Goal: Transaction & Acquisition: Register for event/course

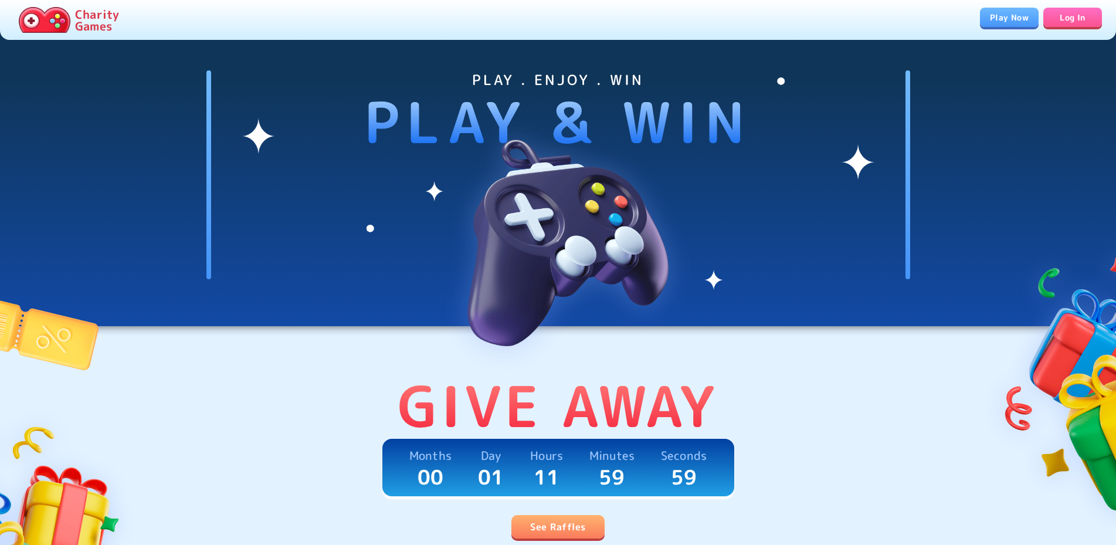
click at [572, 523] on link "See Raffles" at bounding box center [557, 526] width 93 height 23
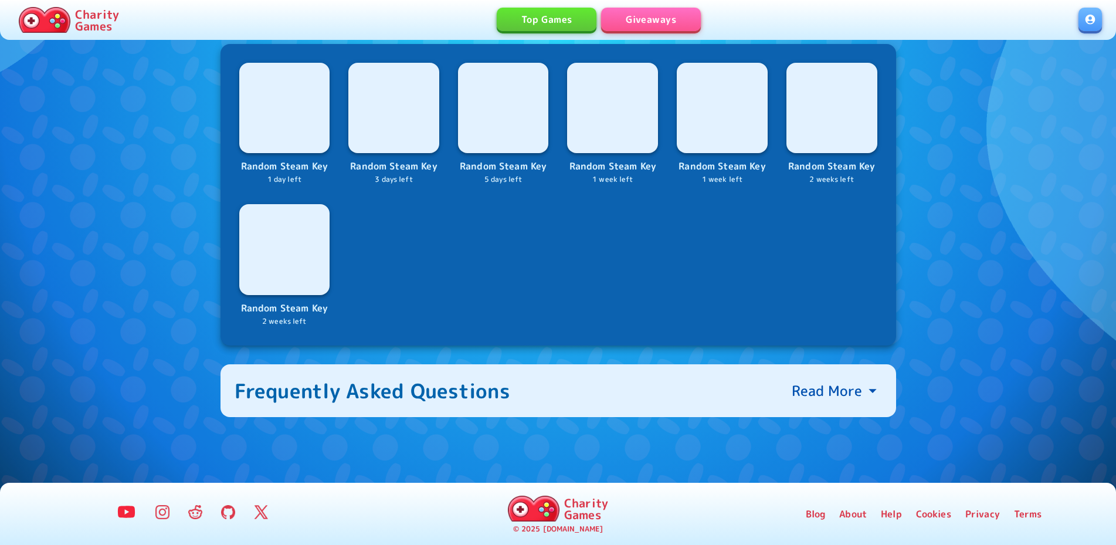
scroll to position [477, 0]
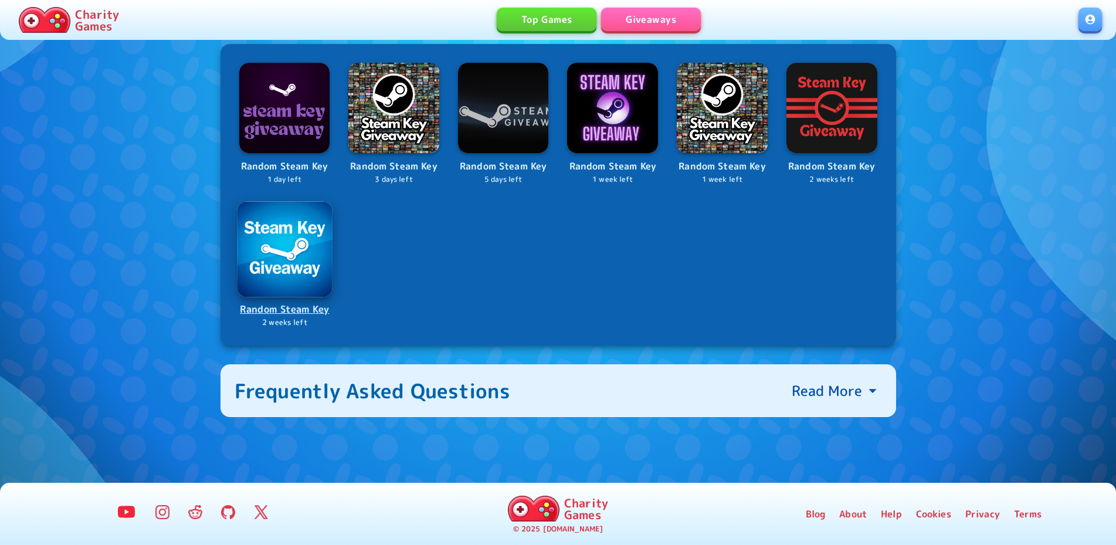
click at [313, 314] on p "Random Steam Key" at bounding box center [284, 309] width 93 height 16
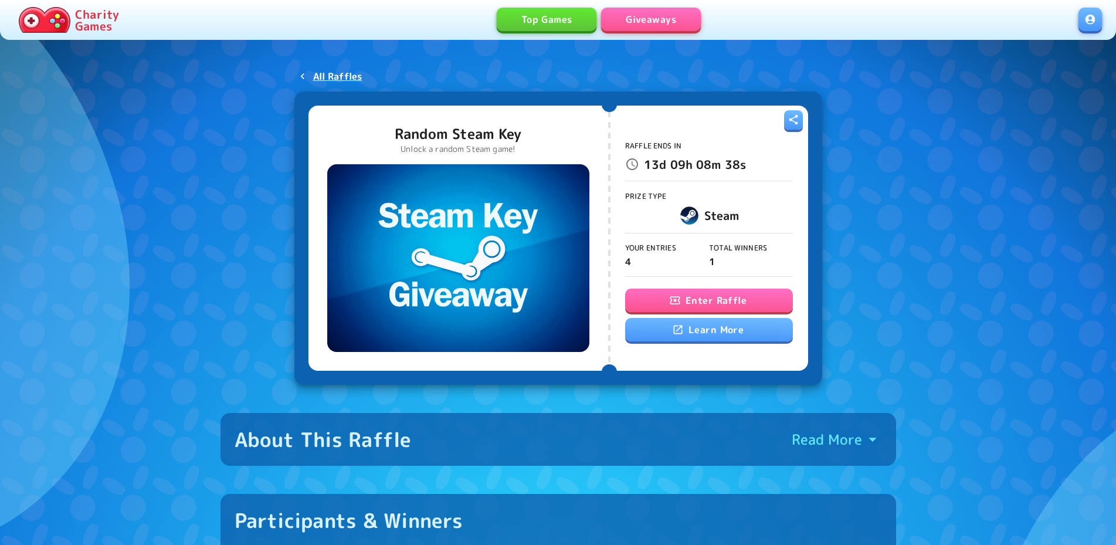
click at [692, 299] on button "Enter Raffle" at bounding box center [709, 300] width 168 height 23
